Goal: Feedback & Contribution: Submit feedback/report problem

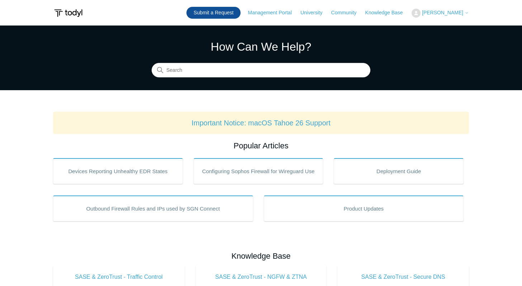
click at [226, 14] on link "Submit a Request" at bounding box center [214, 13] width 54 height 12
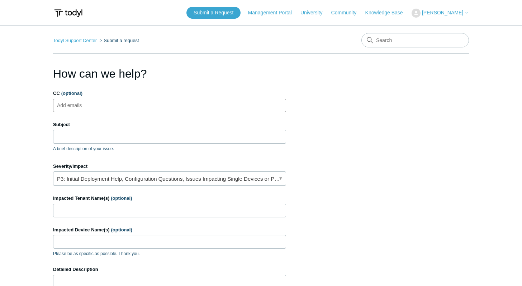
click at [125, 102] on ul "Add emails" at bounding box center [169, 105] width 233 height 13
click at [121, 136] on input "Subject" at bounding box center [169, 137] width 233 height 14
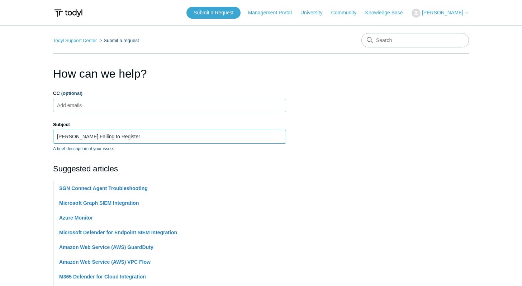
type input "EMMA-LT Failing to Register"
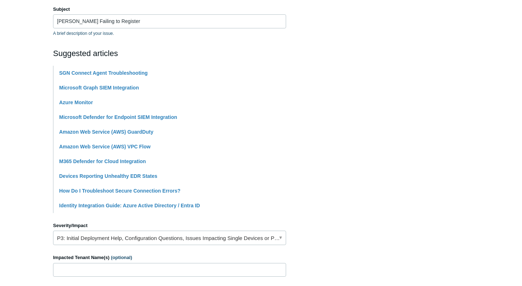
scroll to position [189, 0]
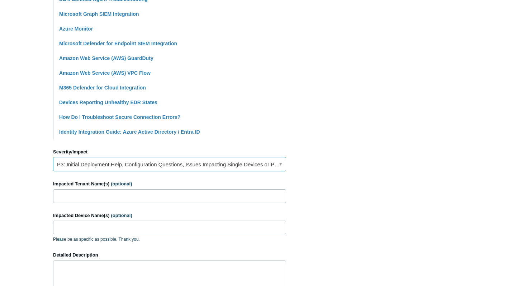
click at [125, 164] on link "P3: Initial Deployment Help, Configuration Questions, Issues Impacting Single D…" at bounding box center [169, 164] width 233 height 14
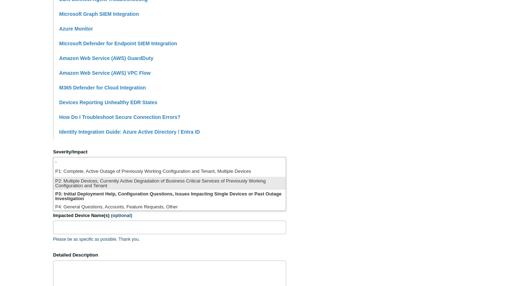
click at [119, 184] on li "P2: Multiple Devices, Currently Active Degradation of Business Critical Service…" at bounding box center [169, 183] width 233 height 13
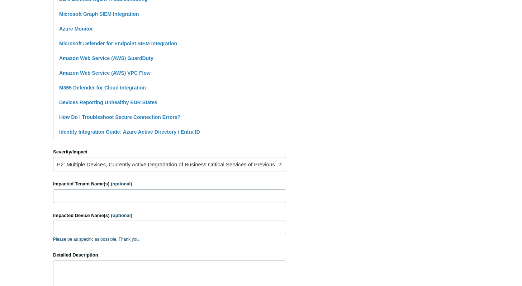
click at [396, 139] on section "How can we help? CC (optional) Add emails Subject EMMA-LT Failing to Register A…" at bounding box center [261, 128] width 416 height 505
click at [215, 197] on input "Impacted Tenant Name(s) (optional)" at bounding box center [169, 196] width 233 height 14
type input "Motion Orthopaedics"
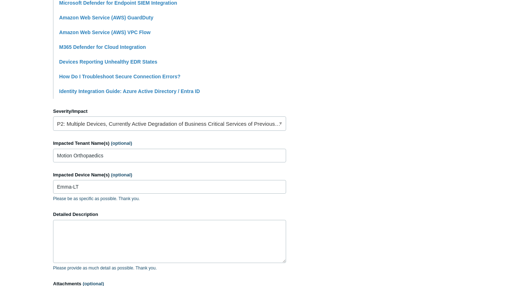
scroll to position [334, 0]
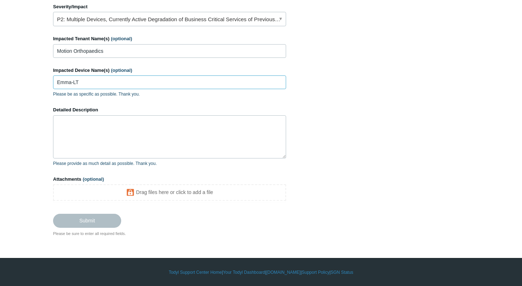
type input "Emma-LT"
click at [174, 136] on textarea "Detailed Description" at bounding box center [169, 136] width 233 height 43
click at [191, 156] on textarea "Detailed Description" at bounding box center [169, 136] width 233 height 43
click at [194, 142] on textarea "Detailed Description" at bounding box center [169, 136] width 233 height 43
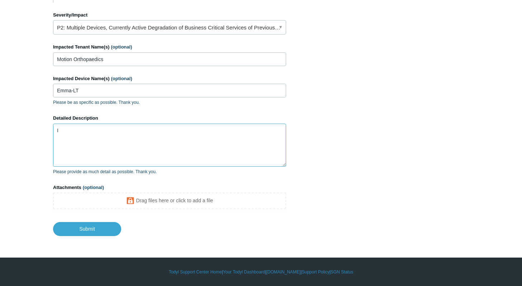
scroll to position [325, 0]
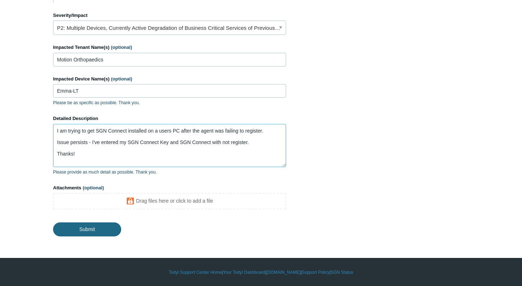
type textarea "I am trying to get SGN Connect installed on a users PC after the agent was fail…"
click at [83, 229] on input "Submit" at bounding box center [87, 229] width 68 height 14
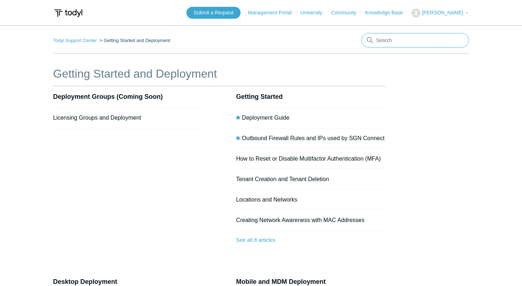
click at [416, 39] on input "Search" at bounding box center [416, 40] width 108 height 14
type input "uninstall"
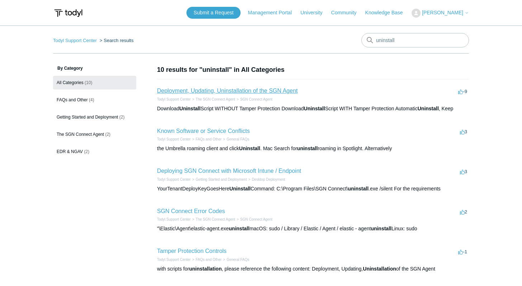
click at [268, 89] on link "Deployment, Updating, Uninstallation of the SGN Agent" at bounding box center [227, 91] width 141 height 6
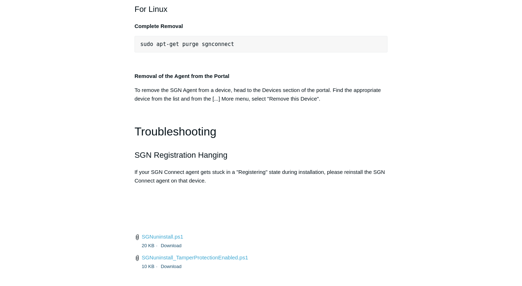
scroll to position [1615, 0]
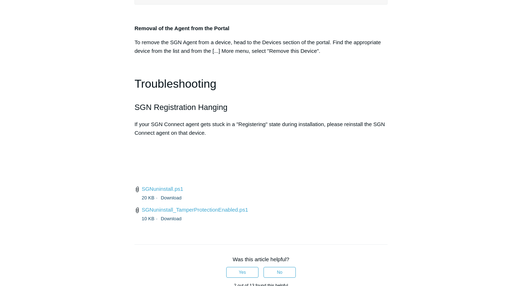
drag, startPoint x: 303, startPoint y: 142, endPoint x: 140, endPoint y: 145, distance: 162.9
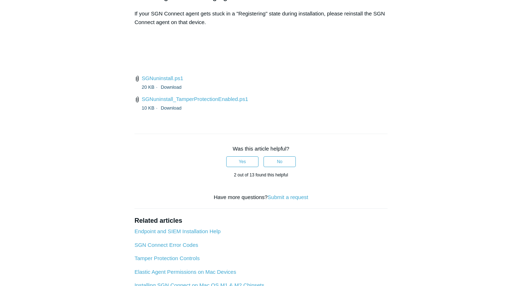
scroll to position [1735, 0]
